Goal: Transaction & Acquisition: Purchase product/service

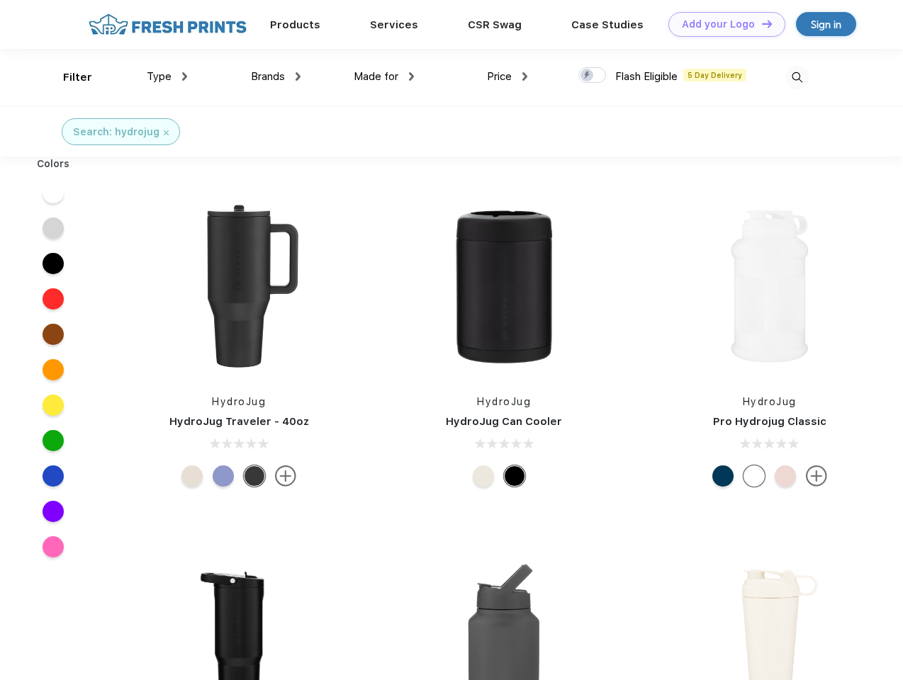
click at [722, 24] on link "Add your Logo Design Tool" at bounding box center [726, 24] width 117 height 25
click at [0, 0] on div "Design Tool" at bounding box center [0, 0] width 0 height 0
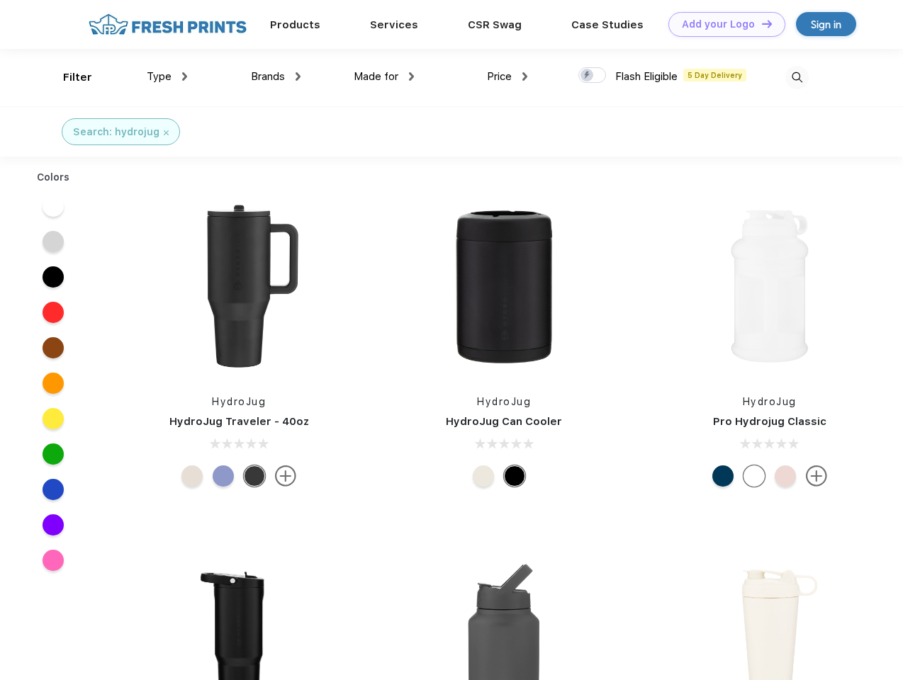
click at [761, 23] on link "Add your Logo Design Tool" at bounding box center [726, 24] width 117 height 25
click at [68, 77] on div "Filter" at bounding box center [77, 77] width 29 height 16
click at [167, 77] on span "Type" at bounding box center [159, 76] width 25 height 13
click at [276, 77] on span "Brands" at bounding box center [268, 76] width 34 height 13
click at [384, 77] on span "Made for" at bounding box center [376, 76] width 45 height 13
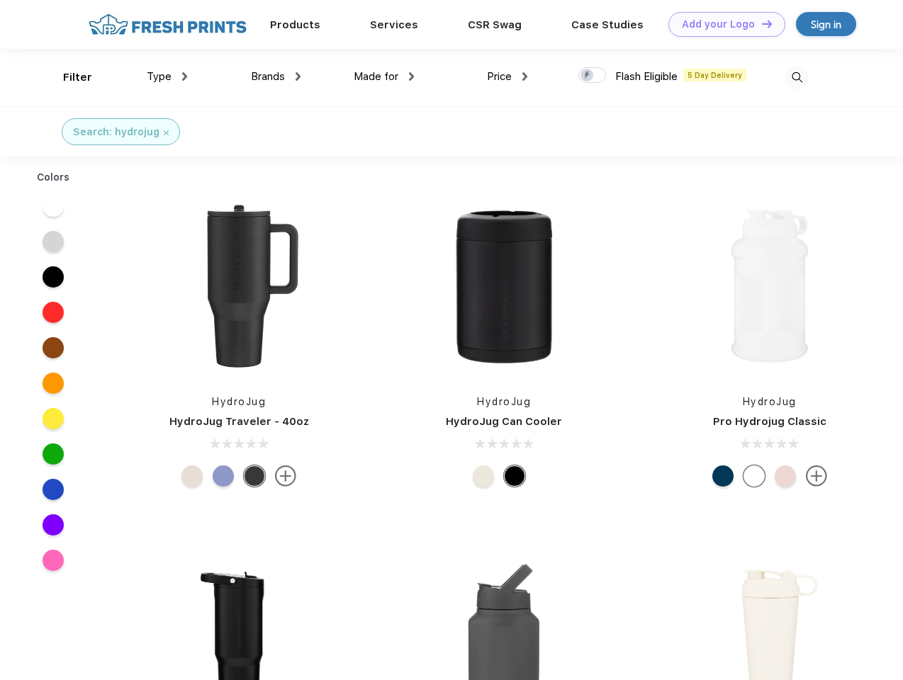
click at [507, 77] on span "Price" at bounding box center [499, 76] width 25 height 13
click at [593, 76] on div at bounding box center [592, 75] width 28 height 16
click at [588, 76] on input "checkbox" at bounding box center [582, 71] width 9 height 9
click at [797, 77] on img at bounding box center [796, 77] width 23 height 23
